Goal: Navigation & Orientation: Find specific page/section

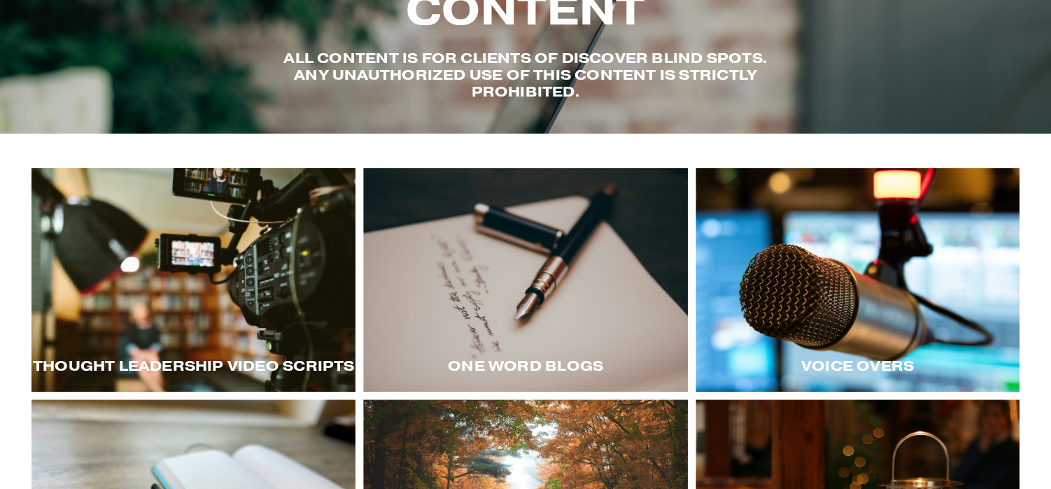
scroll to position [105, 0]
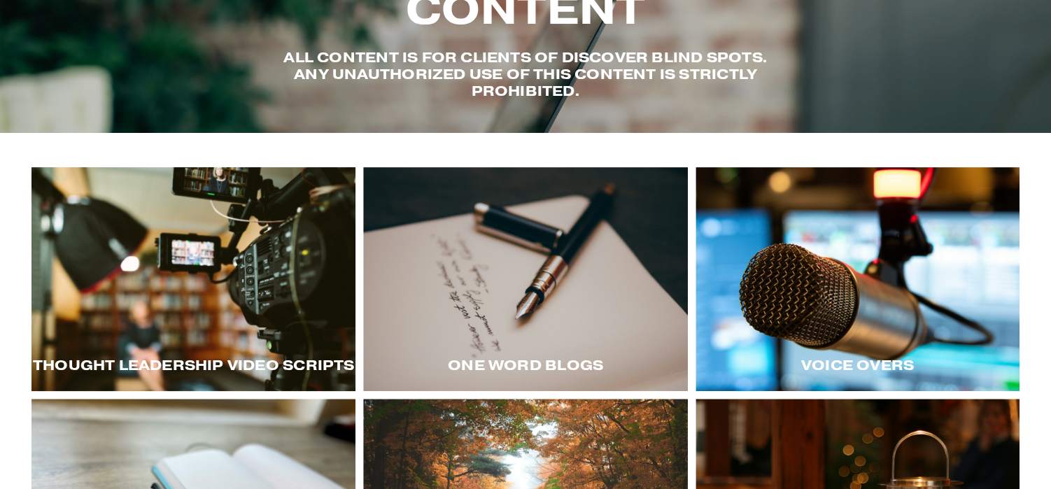
click at [240, 341] on div at bounding box center [193, 279] width 324 height 224
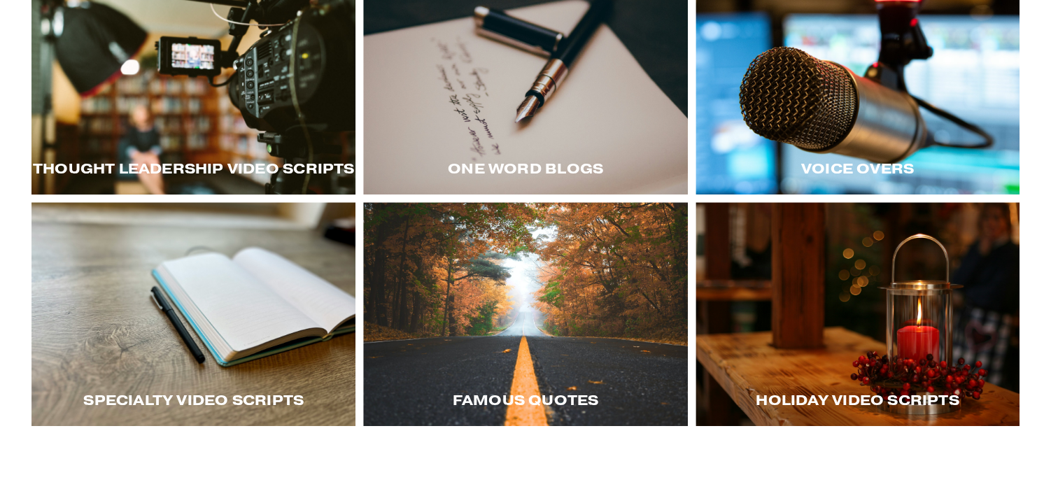
scroll to position [260, 0]
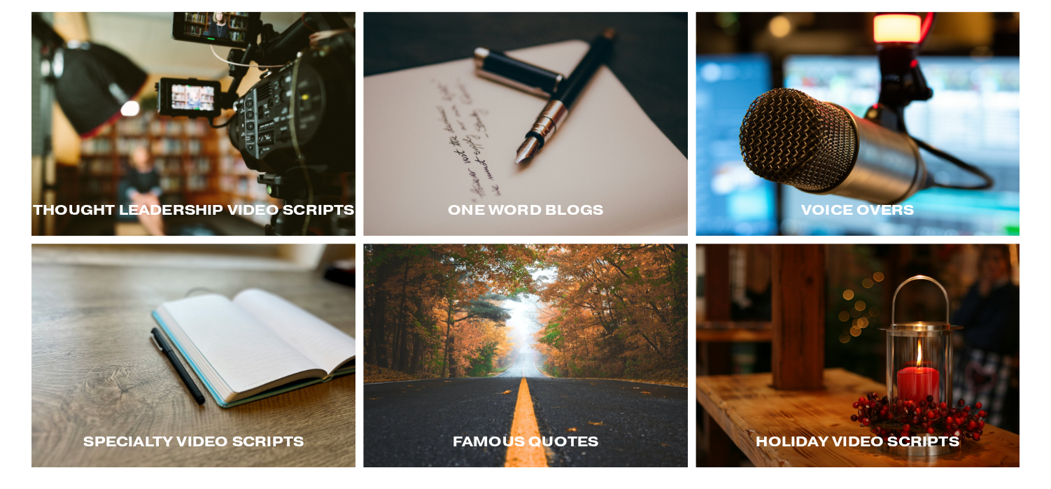
click at [847, 227] on div "Voice Overs" at bounding box center [857, 210] width 324 height 50
click at [908, 162] on div at bounding box center [857, 124] width 324 height 224
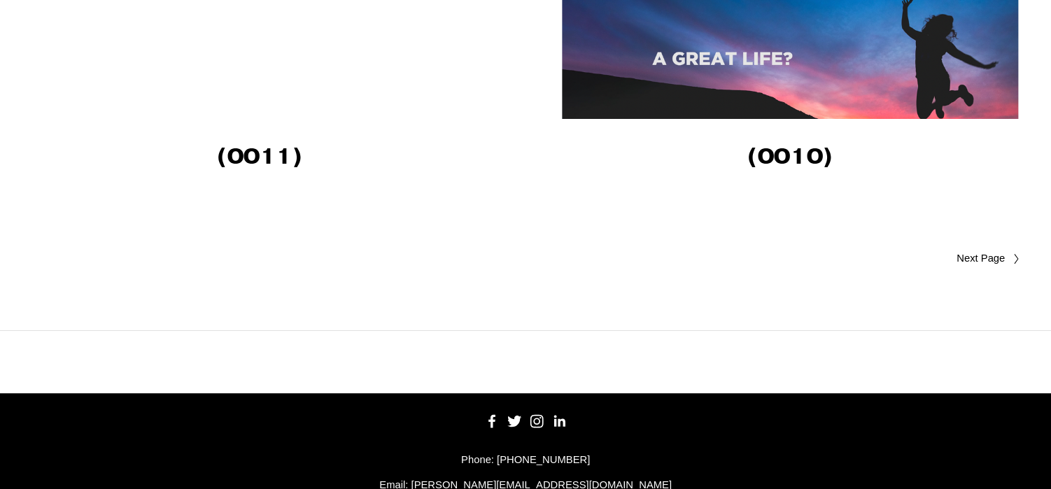
scroll to position [2850, 0]
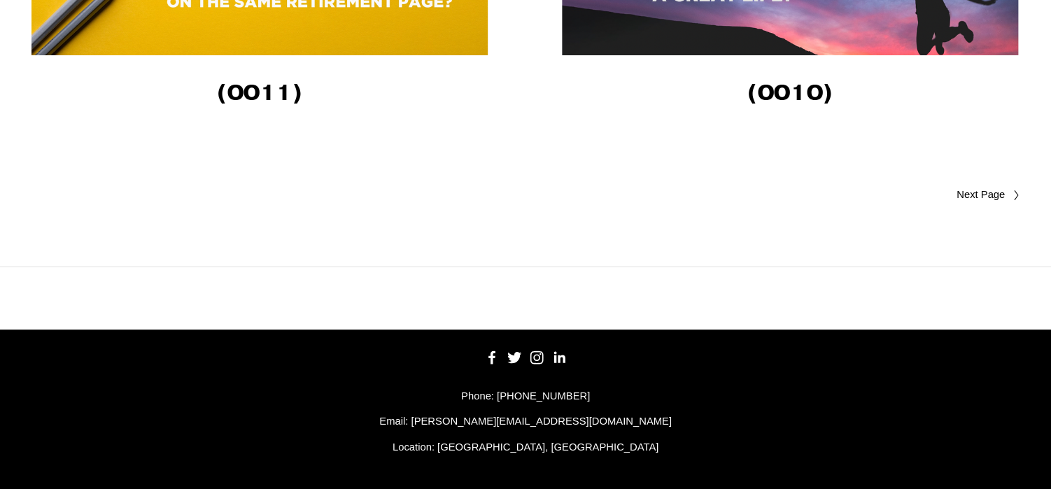
click at [986, 197] on span "Older Posts" at bounding box center [953, 195] width 102 height 17
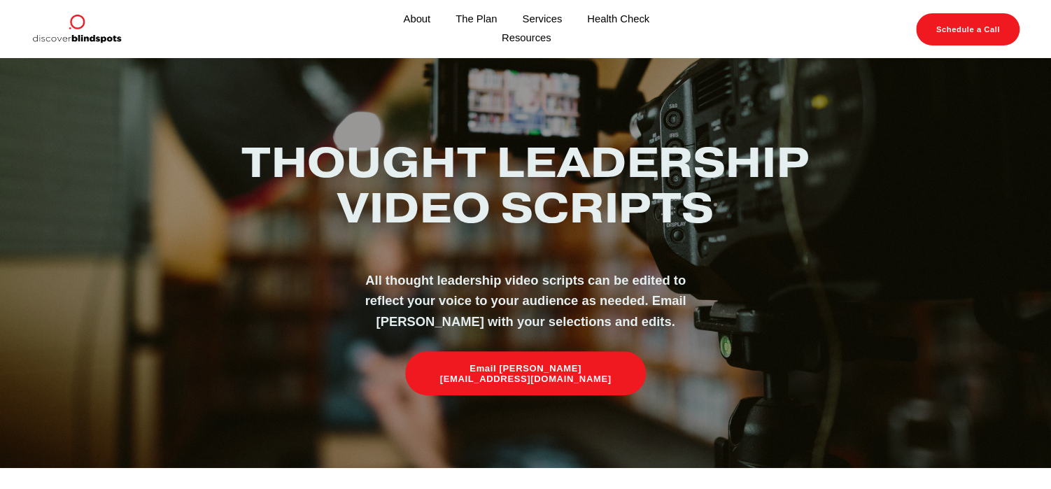
scroll to position [0, 0]
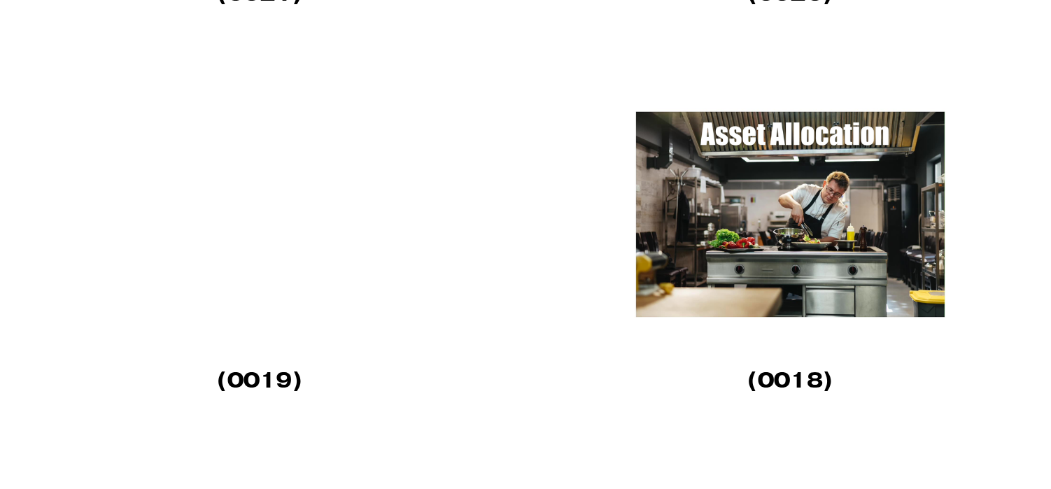
scroll to position [2308, 0]
